Goal: Leave review/rating

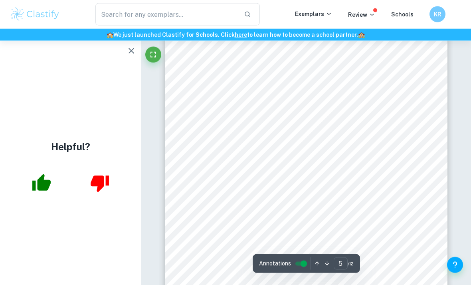
scroll to position [1682, 0]
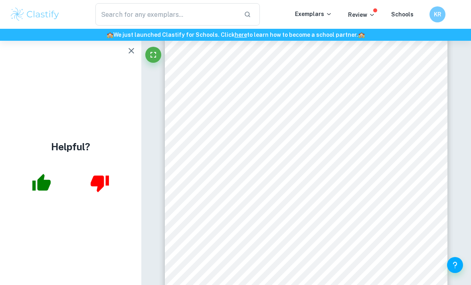
click at [128, 58] on button "button" at bounding box center [131, 51] width 16 height 16
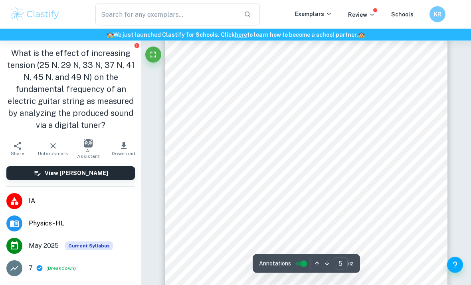
scroll to position [1681, 0]
type input "5"
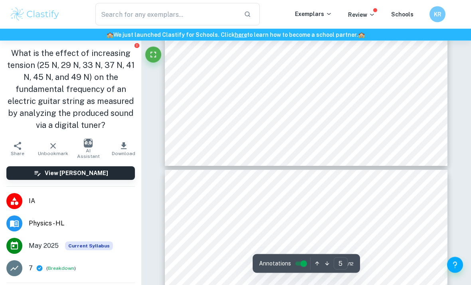
scroll to position [1933, 0]
